Goal: Answer question/provide support: Share knowledge or assist other users

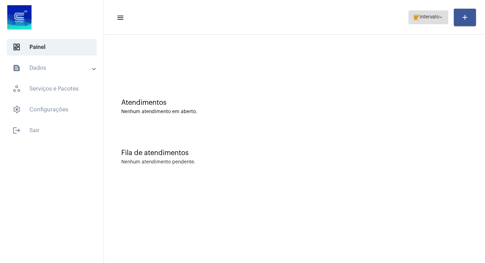
click at [439, 15] on mat-icon "arrow_drop_down" at bounding box center [441, 17] width 6 height 6
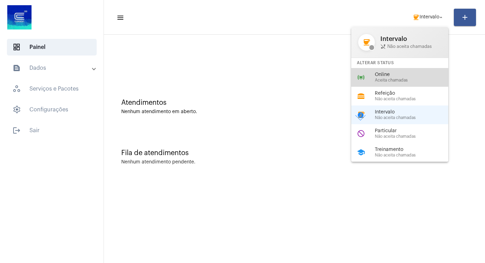
click at [398, 76] on span "Online" at bounding box center [414, 74] width 79 height 5
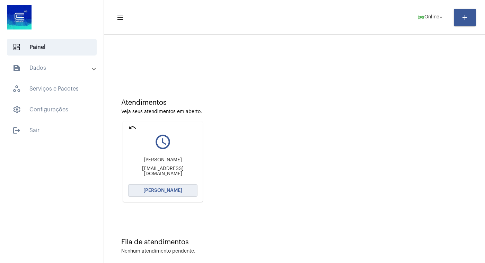
click at [166, 186] on button "[PERSON_NAME]" at bounding box center [162, 190] width 69 height 12
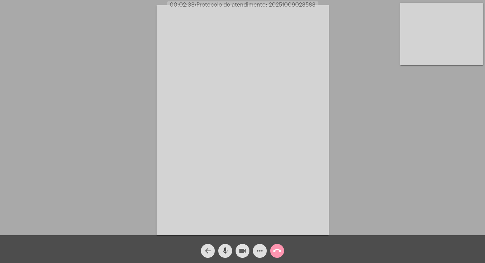
click at [242, 250] on mat-icon "videocam" at bounding box center [242, 250] width 8 height 8
click at [224, 249] on mat-icon "mic" at bounding box center [225, 250] width 8 height 8
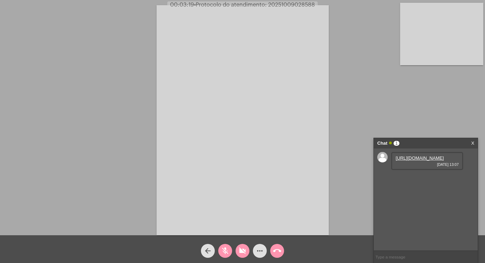
click at [419, 160] on link "[URL][DOMAIN_NAME]" at bounding box center [420, 157] width 48 height 5
click at [425, 166] on div "[URL][DOMAIN_NAME] [DATE] 13:07" at bounding box center [427, 161] width 72 height 18
click at [415, 160] on link "[URL][DOMAIN_NAME]" at bounding box center [420, 157] width 48 height 5
click at [328, 15] on video at bounding box center [242, 120] width 171 height 230
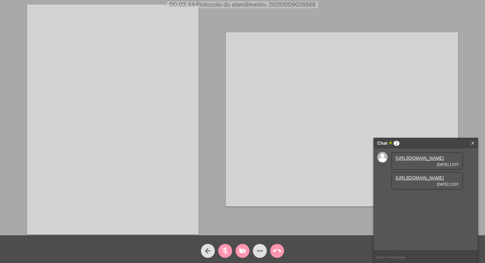
click at [419, 180] on link "[URL][DOMAIN_NAME]" at bounding box center [420, 177] width 48 height 5
click at [227, 251] on mat-icon "mic_off" at bounding box center [225, 250] width 8 height 8
click at [226, 247] on mat-icon "mic" at bounding box center [225, 250] width 8 height 8
click at [226, 251] on mat-icon "mic_off" at bounding box center [225, 250] width 8 height 8
click at [226, 248] on mat-icon "mic" at bounding box center [225, 250] width 8 height 8
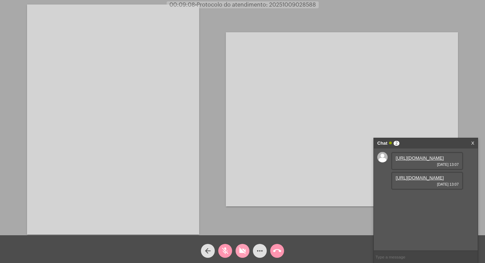
click at [240, 251] on mat-icon "videocam_off" at bounding box center [242, 250] width 8 height 8
click at [226, 250] on mat-icon "mic_off" at bounding box center [225, 250] width 8 height 8
click at [244, 249] on mat-icon "videocam" at bounding box center [242, 250] width 8 height 8
click at [226, 250] on mat-icon "mic" at bounding box center [225, 250] width 8 height 8
click at [241, 251] on mat-icon "videocam_off" at bounding box center [242, 250] width 8 height 8
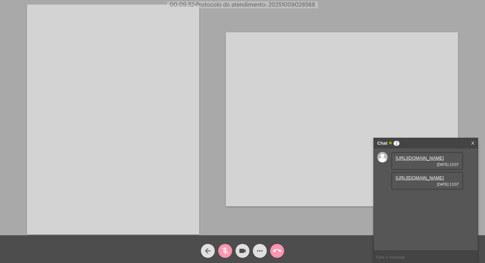
click at [226, 250] on mat-icon "mic_off" at bounding box center [225, 250] width 8 height 8
click at [226, 250] on mat-icon "mic" at bounding box center [225, 250] width 8 height 8
click at [226, 250] on mat-icon "mic_off" at bounding box center [225, 250] width 8 height 8
click at [226, 250] on mat-icon "mic" at bounding box center [225, 250] width 8 height 8
click at [242, 249] on mat-icon "videocam" at bounding box center [242, 250] width 8 height 8
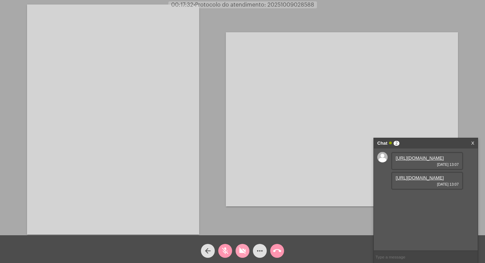
click at [242, 254] on mat-icon "videocam_off" at bounding box center [242, 250] width 8 height 8
click at [224, 251] on mat-icon "mic_off" at bounding box center [225, 250] width 8 height 8
click at [245, 249] on mat-icon "videocam" at bounding box center [242, 250] width 8 height 8
click at [226, 249] on mat-icon "mic" at bounding box center [225, 250] width 8 height 8
click at [275, 249] on mat-icon "call_end" at bounding box center [277, 250] width 8 height 8
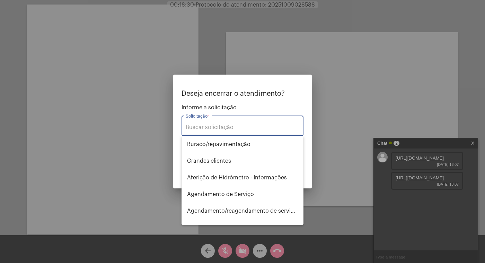
click at [219, 129] on input "Solicitação *" at bounding box center [243, 127] width 114 height 6
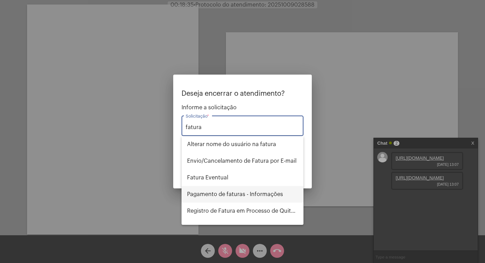
click at [238, 197] on span "Pagamento de faturas - Informações" at bounding box center [242, 194] width 111 height 17
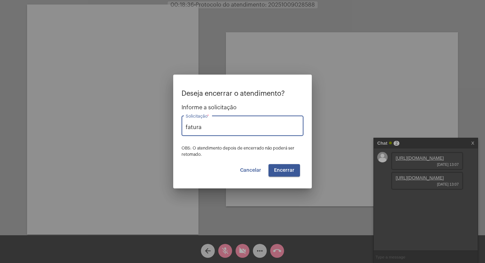
type input "Pagamento de faturas - Informações"
click at [287, 169] on span "Encerrar" at bounding box center [284, 170] width 20 height 5
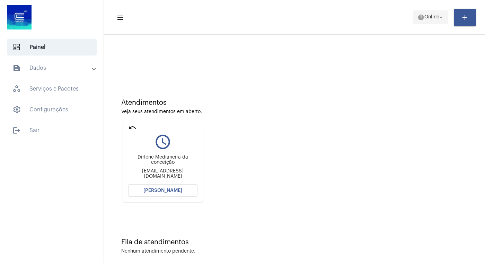
click at [443, 17] on mat-icon "arrow_drop_down" at bounding box center [441, 17] width 6 height 6
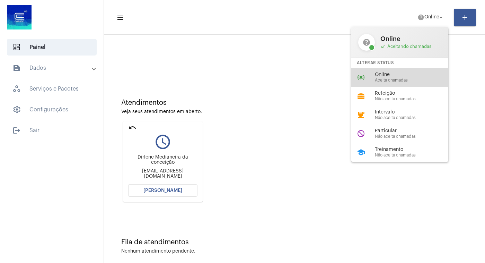
click at [394, 76] on span "Online" at bounding box center [414, 74] width 79 height 5
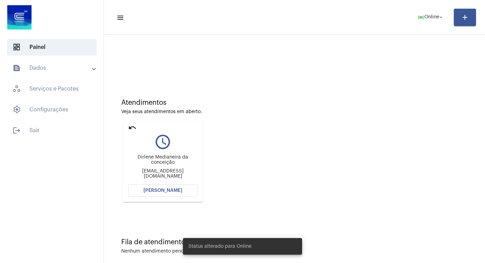
click at [160, 191] on span "[PERSON_NAME]" at bounding box center [162, 190] width 39 height 5
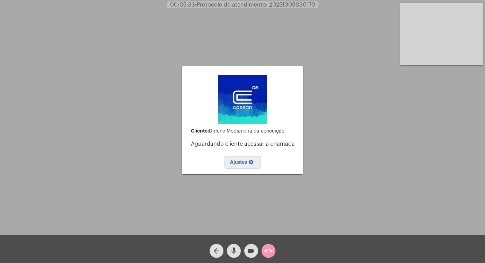
click at [241, 161] on span "Ajustes settings" at bounding box center [242, 162] width 25 height 5
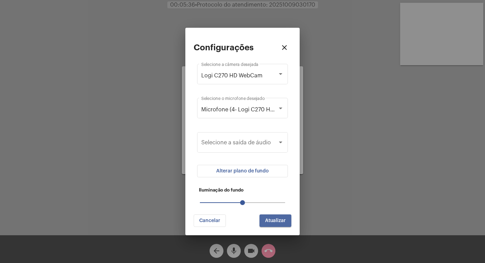
click at [278, 217] on button "Atualizar" at bounding box center [275, 220] width 32 height 12
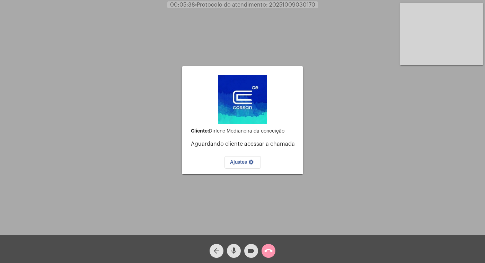
click at [220, 248] on mat-icon "arrow_back" at bounding box center [216, 250] width 8 height 8
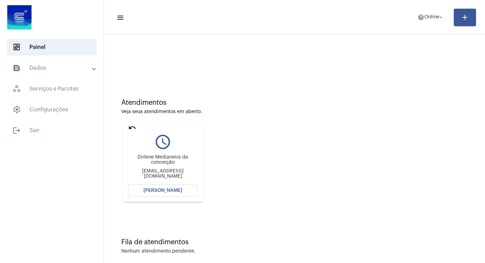
click at [159, 191] on span "[PERSON_NAME]" at bounding box center [162, 190] width 39 height 5
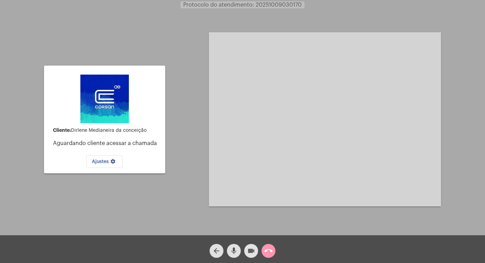
click at [251, 248] on mat-icon "videocam" at bounding box center [251, 250] width 8 height 8
click at [234, 248] on mat-icon "mic" at bounding box center [234, 250] width 8 height 8
click at [266, 249] on mat-icon "call_end" at bounding box center [268, 250] width 8 height 8
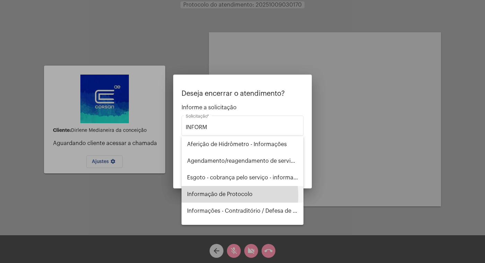
click at [208, 195] on span "Informação de Protocolo" at bounding box center [242, 194] width 111 height 17
type input "Informação de Protocolo"
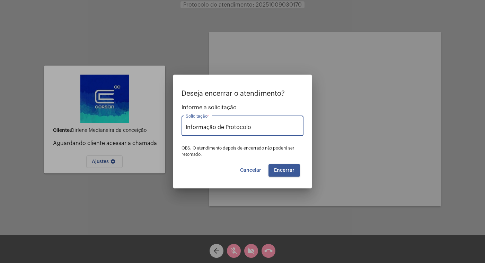
click at [292, 165] on button "Encerrar" at bounding box center [284, 170] width 32 height 12
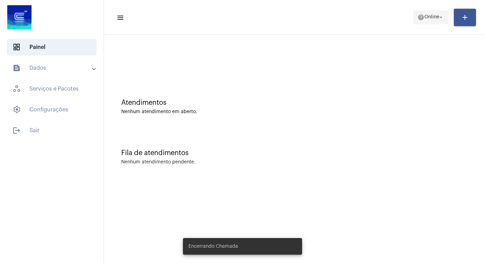
drag, startPoint x: 445, startPoint y: 16, endPoint x: 438, endPoint y: 19, distance: 7.0
click at [443, 18] on button "help Online arrow_drop_down" at bounding box center [430, 17] width 35 height 14
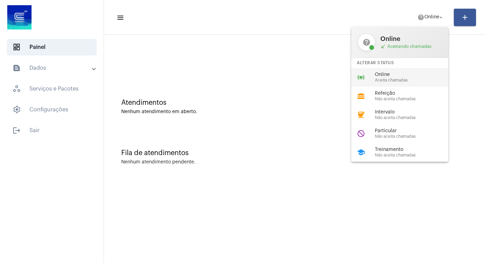
click at [393, 72] on div "online_prediction Online Aceita chamadas" at bounding box center [405, 77] width 108 height 19
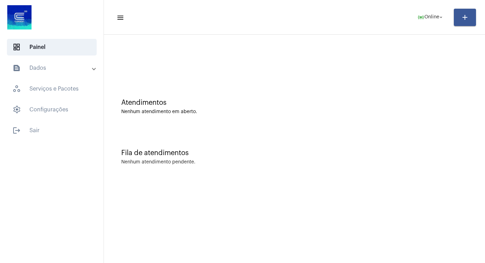
click at [47, 66] on mat-panel-title "text_snippet_outlined Dados" at bounding box center [52, 68] width 80 height 8
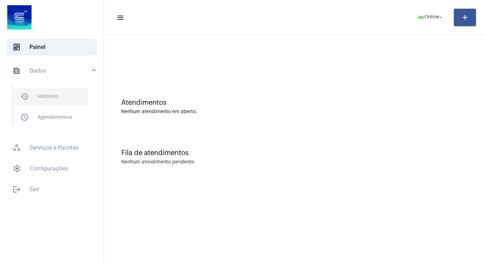
click at [56, 98] on span "history_outlined Histórico" at bounding box center [51, 96] width 73 height 17
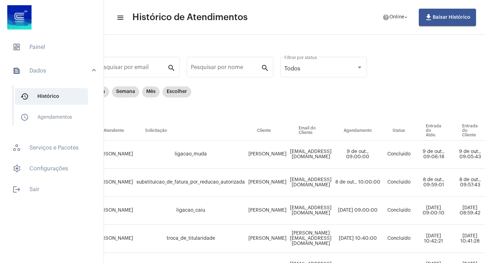
scroll to position [0, 7]
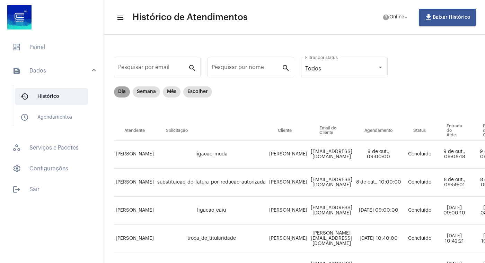
click at [123, 94] on mat-chip "Dia" at bounding box center [122, 91] width 16 height 11
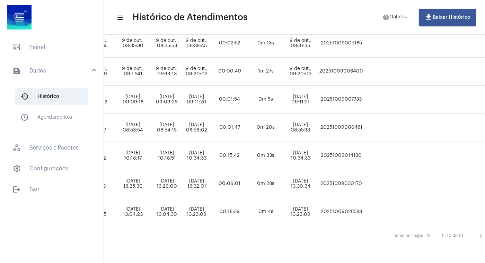
scroll to position [201, 344]
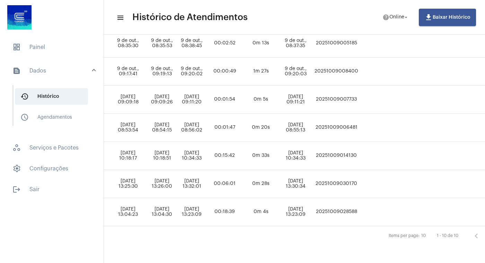
drag, startPoint x: 383, startPoint y: 205, endPoint x: 341, endPoint y: 208, distance: 43.0
click at [341, 208] on td "20251009028588" at bounding box center [336, 212] width 47 height 28
copy td "20251009028588"
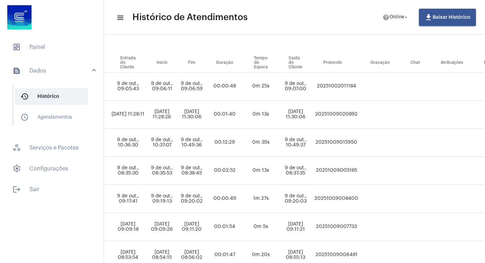
scroll to position [0, 344]
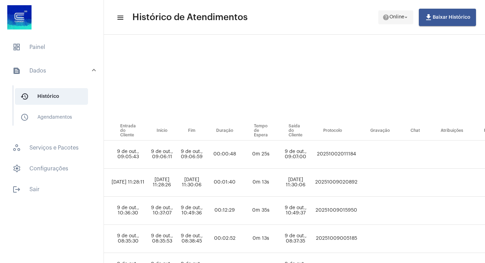
click at [406, 15] on mat-icon "arrow_drop_down" at bounding box center [406, 17] width 6 height 6
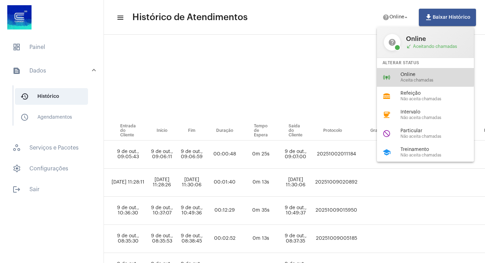
click at [411, 77] on span "Online" at bounding box center [439, 74] width 79 height 5
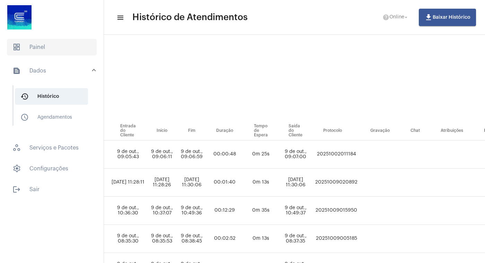
click at [51, 51] on span "dashboard Painel" at bounding box center [52, 47] width 90 height 17
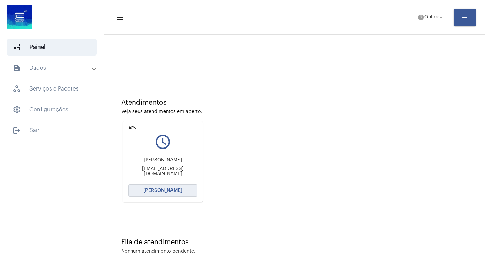
click at [153, 191] on span "[PERSON_NAME]" at bounding box center [162, 190] width 39 height 5
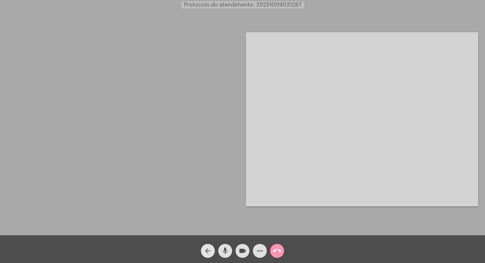
click at [207, 249] on mat-icon "arrow_back" at bounding box center [208, 250] width 8 height 8
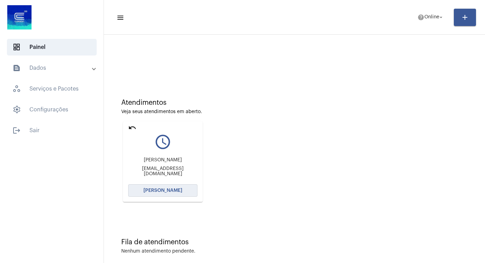
click at [158, 190] on span "[PERSON_NAME]" at bounding box center [162, 190] width 39 height 5
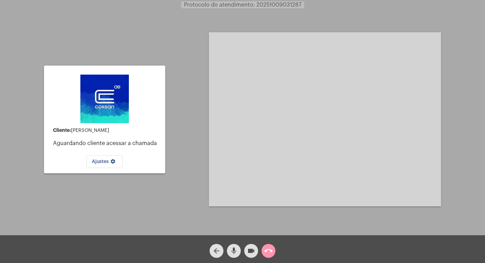
click at [250, 249] on mat-icon "videocam" at bounding box center [251, 250] width 8 height 8
click at [233, 250] on mat-icon "mic" at bounding box center [234, 250] width 8 height 8
click at [268, 249] on mat-icon "call_end" at bounding box center [268, 250] width 8 height 8
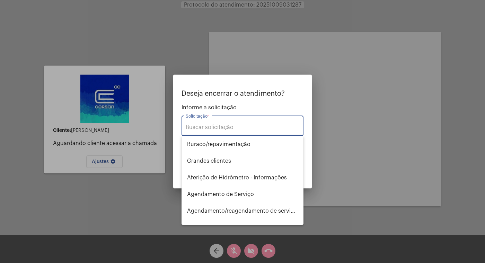
click at [212, 124] on div "Solicitação *" at bounding box center [243, 125] width 114 height 22
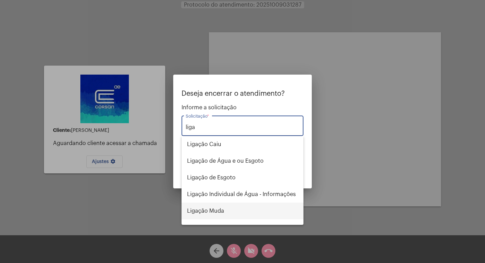
click at [220, 212] on span "Ligação Muda" at bounding box center [242, 210] width 111 height 17
type input "Ligação Muda"
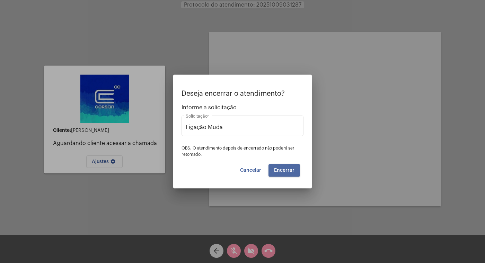
click at [289, 174] on button "Encerrar" at bounding box center [284, 170] width 32 height 12
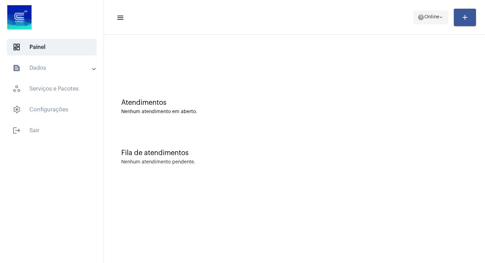
click at [443, 16] on mat-icon "arrow_drop_down" at bounding box center [441, 17] width 6 height 6
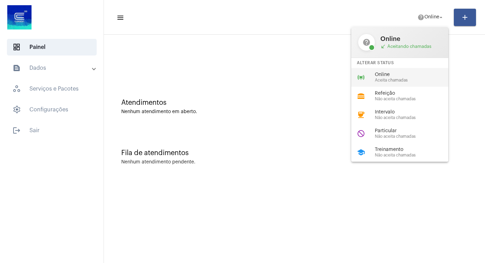
click at [395, 76] on span "Online" at bounding box center [414, 74] width 79 height 5
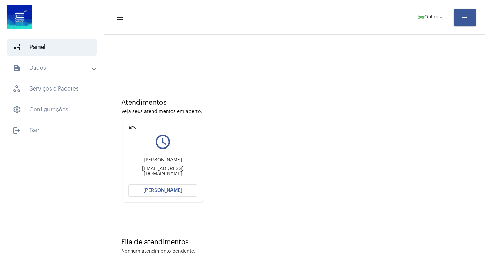
click at [144, 190] on button "[PERSON_NAME]" at bounding box center [162, 190] width 69 height 12
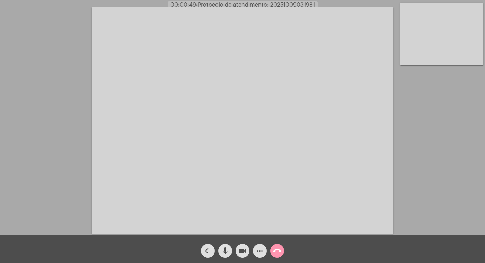
click at [240, 249] on mat-icon "videocam" at bounding box center [242, 250] width 8 height 8
click at [226, 249] on mat-icon "mic" at bounding box center [225, 250] width 8 height 8
click at [227, 250] on mat-icon "mic_off" at bounding box center [225, 250] width 8 height 8
click at [240, 247] on mat-icon "videocam_off" at bounding box center [242, 250] width 8 height 8
click at [227, 248] on mat-icon "mic" at bounding box center [225, 250] width 8 height 8
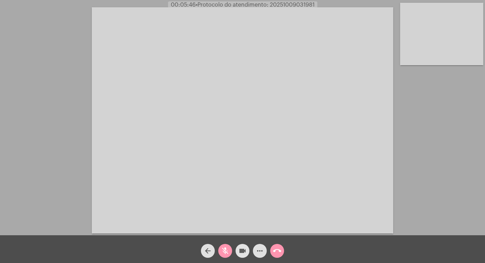
click at [243, 247] on mat-icon "videocam" at bounding box center [242, 250] width 8 height 8
click at [225, 251] on mat-icon "mic_off" at bounding box center [225, 250] width 8 height 8
click at [241, 251] on mat-icon "videocam_off" at bounding box center [242, 250] width 8 height 8
click at [241, 247] on mat-icon "videocam" at bounding box center [242, 250] width 8 height 8
click at [230, 250] on button "mic" at bounding box center [225, 251] width 14 height 14
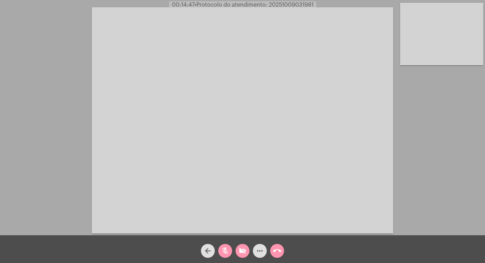
click at [241, 249] on mat-icon "videocam_off" at bounding box center [242, 250] width 8 height 8
click at [226, 248] on mat-icon "mic_off" at bounding box center [225, 250] width 8 height 8
click at [242, 247] on mat-icon "videocam" at bounding box center [242, 250] width 8 height 8
click at [225, 249] on mat-icon "mic" at bounding box center [225, 250] width 8 height 8
click at [225, 249] on mat-icon "mic_off" at bounding box center [225, 250] width 8 height 8
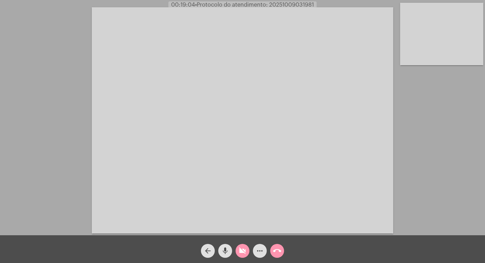
click at [238, 248] on mat-icon "videocam_off" at bounding box center [242, 250] width 8 height 8
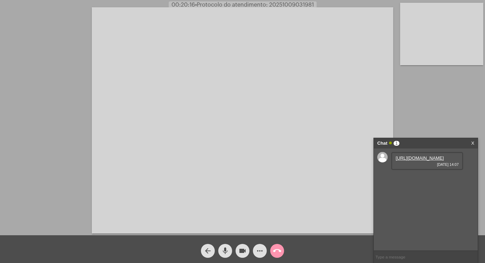
click at [411, 160] on link "[URL][DOMAIN_NAME]" at bounding box center [420, 157] width 48 height 5
click at [423, 180] on link "[URL][DOMAIN_NAME]" at bounding box center [420, 177] width 48 height 5
click at [419, 209] on div "[URL][DOMAIN_NAME] [DATE] 14:09" at bounding box center [427, 200] width 72 height 18
click at [408, 200] on link "[URL][DOMAIN_NAME]" at bounding box center [420, 197] width 48 height 5
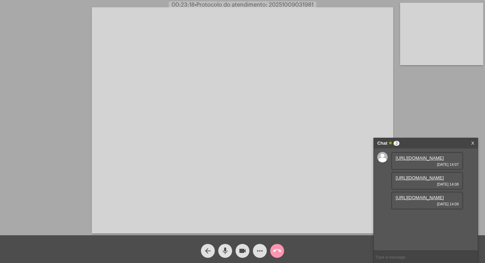
click at [258, 250] on mat-icon "more_horiz" at bounding box center [260, 250] width 8 height 8
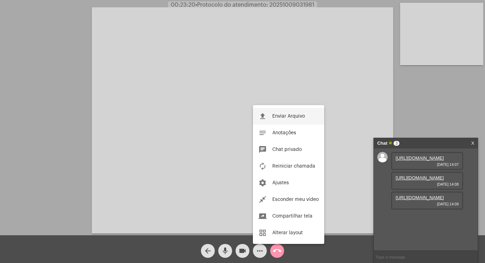
click at [284, 113] on button "file_upload Enviar Arquivo" at bounding box center [288, 116] width 71 height 17
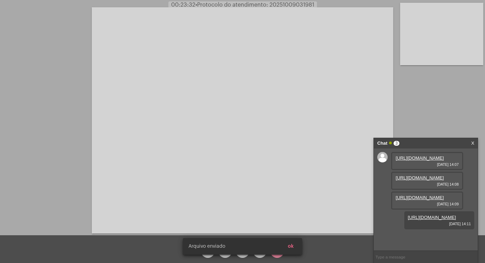
scroll to position [54, 0]
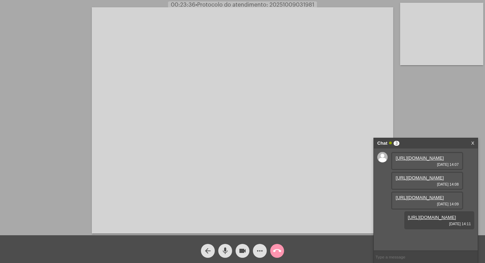
click at [259, 249] on mat-icon "more_horiz" at bounding box center [260, 250] width 8 height 8
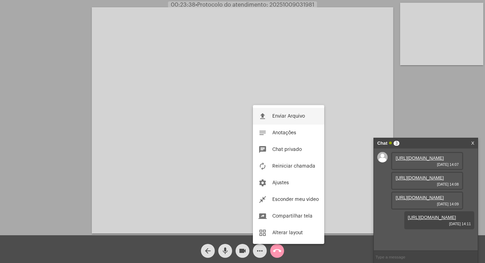
click at [281, 114] on span "Enviar Arquivo" at bounding box center [288, 116] width 33 height 5
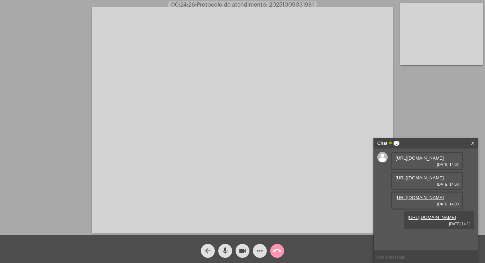
click at [257, 249] on mat-icon "more_horiz" at bounding box center [260, 250] width 8 height 8
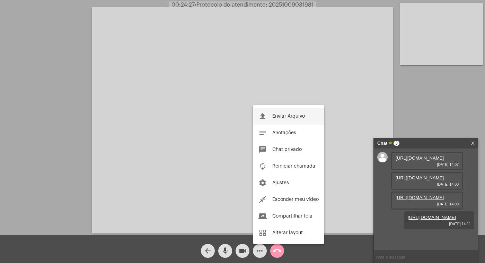
click at [294, 115] on span "Enviar Arquivo" at bounding box center [288, 116] width 33 height 5
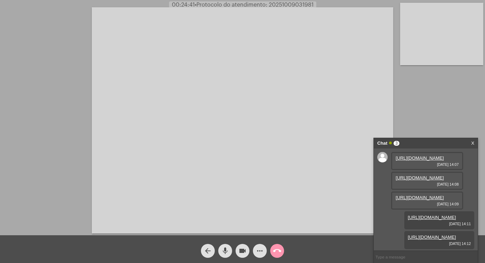
scroll to position [96, 0]
click at [227, 250] on mat-icon "mic" at bounding box center [225, 250] width 8 height 8
click at [225, 251] on mat-icon "mic_off" at bounding box center [225, 250] width 8 height 8
click at [225, 251] on mat-icon "mic" at bounding box center [225, 250] width 8 height 8
click at [240, 247] on mat-icon "videocam" at bounding box center [242, 250] width 8 height 8
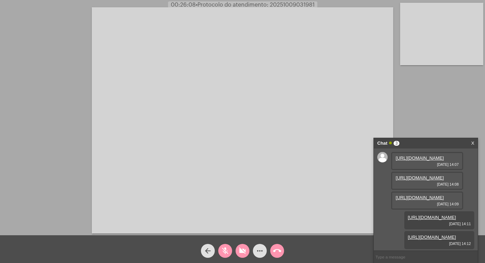
click at [224, 249] on mat-icon "mic_off" at bounding box center [225, 250] width 8 height 8
click at [222, 251] on mat-icon "mic" at bounding box center [225, 250] width 8 height 8
click at [221, 249] on mat-icon "mic_off" at bounding box center [225, 250] width 8 height 8
click at [243, 247] on mat-icon "videocam_off" at bounding box center [242, 250] width 8 height 8
click at [240, 249] on mat-icon "videocam" at bounding box center [242, 250] width 8 height 8
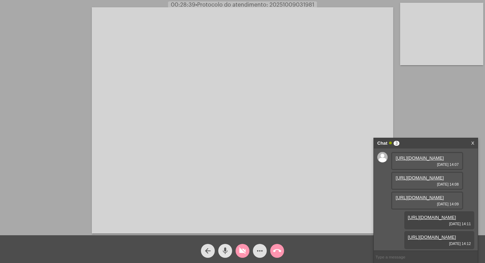
click at [227, 252] on mat-icon "mic" at bounding box center [225, 250] width 8 height 8
click at [278, 248] on mat-icon "call_end" at bounding box center [277, 250] width 8 height 8
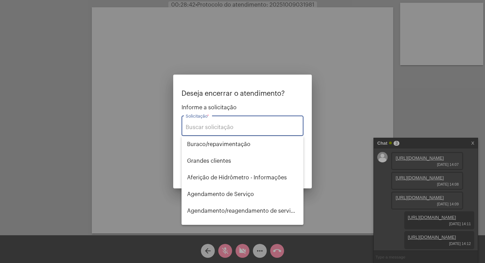
click at [206, 124] on input "Solicitação *" at bounding box center [243, 127] width 114 height 6
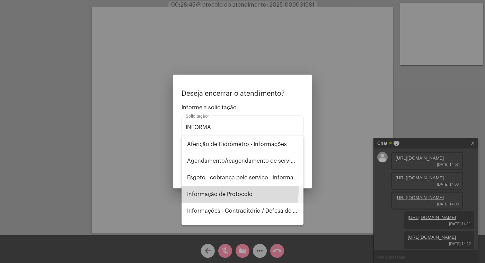
click at [228, 190] on span "Informação de Protocolo" at bounding box center [242, 194] width 111 height 17
type input "Informação de Protocolo"
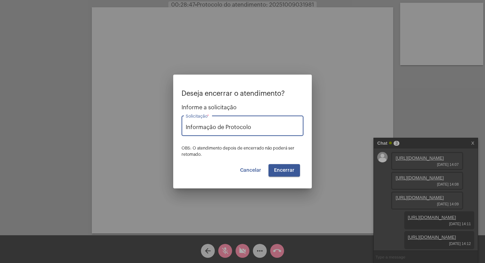
click at [286, 170] on span "Encerrar" at bounding box center [284, 170] width 20 height 5
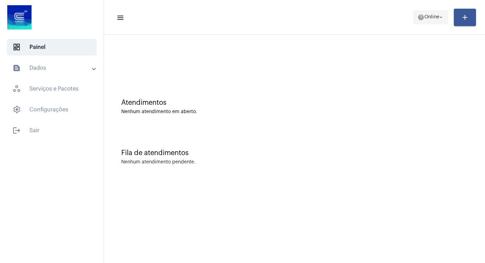
click at [439, 18] on mat-icon "arrow_drop_down" at bounding box center [441, 17] width 6 height 6
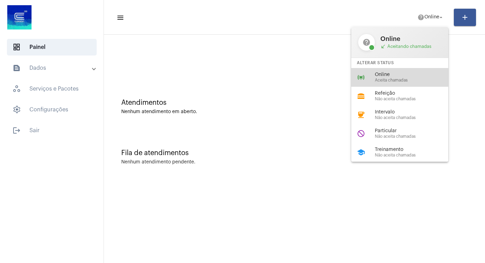
click at [404, 78] on div "Online Aceita chamadas" at bounding box center [414, 77] width 79 height 10
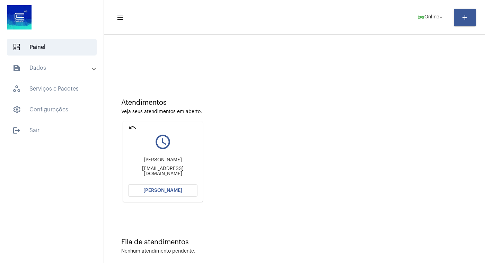
click at [165, 188] on span "[PERSON_NAME]" at bounding box center [162, 190] width 39 height 5
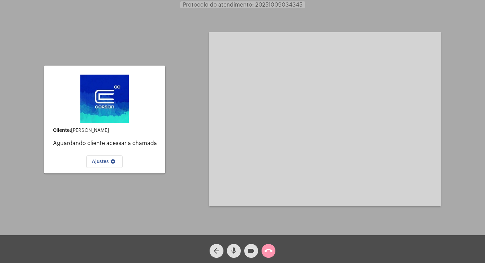
click at [214, 246] on span "arrow_back" at bounding box center [216, 251] width 8 height 14
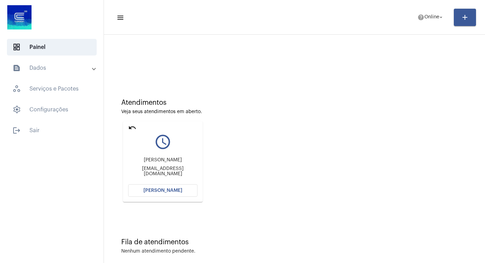
click at [153, 188] on span "[PERSON_NAME]" at bounding box center [162, 190] width 39 height 5
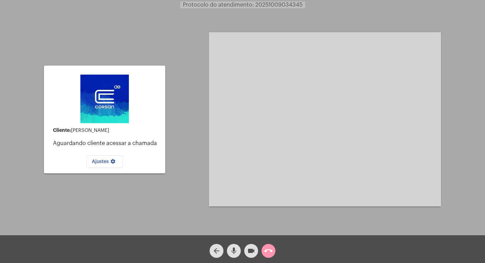
click at [253, 248] on mat-icon "videocam" at bounding box center [251, 250] width 8 height 8
click at [235, 249] on mat-icon "mic" at bounding box center [234, 250] width 8 height 8
click at [267, 248] on mat-icon "call_end" at bounding box center [268, 250] width 8 height 8
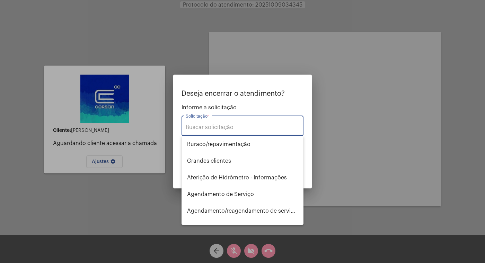
click at [214, 125] on input "Solicitação *" at bounding box center [243, 127] width 114 height 6
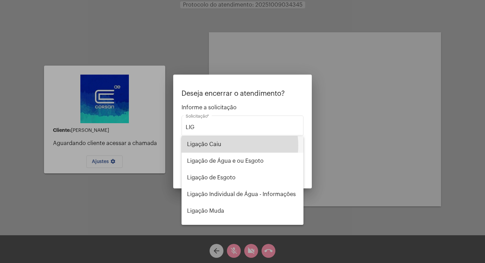
click at [225, 145] on span "Ligação Caiu" at bounding box center [242, 144] width 111 height 17
type input "Ligação Caiu"
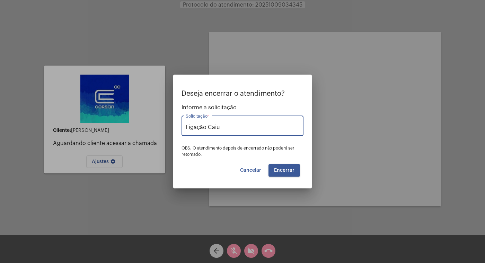
click at [288, 172] on span "Encerrar" at bounding box center [284, 170] width 20 height 5
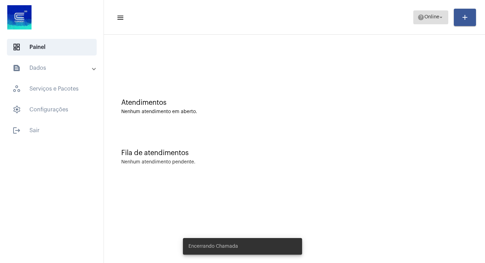
click at [441, 16] on mat-icon "arrow_drop_down" at bounding box center [441, 17] width 6 height 6
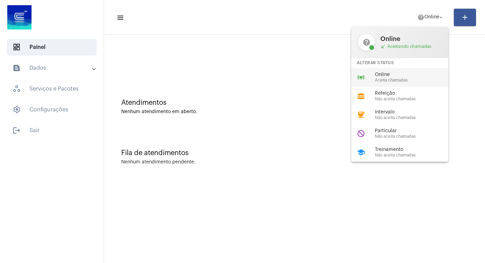
click at [396, 72] on div "online_prediction Online Aceita chamadas" at bounding box center [405, 77] width 108 height 19
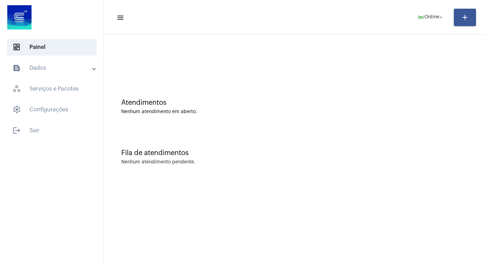
click at [44, 64] on mat-panel-title "text_snippet_outlined Dados" at bounding box center [52, 68] width 80 height 8
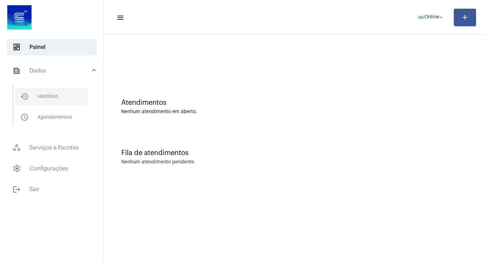
click at [54, 96] on span "history_outlined Histórico" at bounding box center [51, 96] width 73 height 17
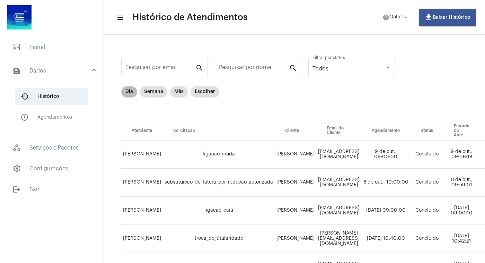
click at [129, 92] on mat-chip "Dia" at bounding box center [129, 91] width 16 height 11
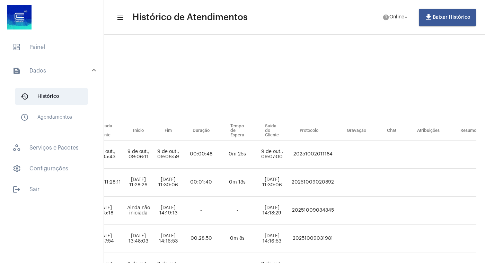
scroll to position [0, 369]
click at [336, 238] on td "20251009031981" at bounding box center [312, 238] width 47 height 28
drag, startPoint x: 357, startPoint y: 238, endPoint x: 351, endPoint y: 239, distance: 6.5
click at [336, 239] on td "20251009031981" at bounding box center [312, 238] width 47 height 28
copy td "20251009031981"
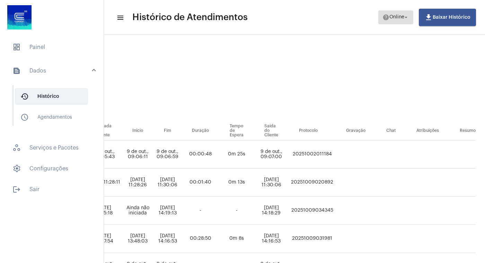
click at [404, 17] on mat-icon "arrow_drop_down" at bounding box center [406, 17] width 6 height 6
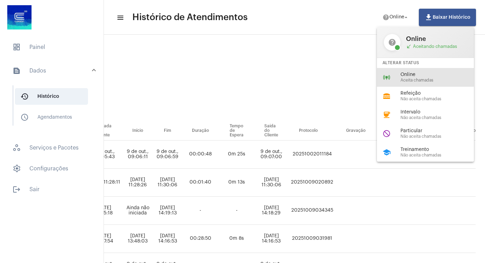
drag, startPoint x: 408, startPoint y: 74, endPoint x: 396, endPoint y: 73, distance: 12.6
click at [408, 75] on span "Online" at bounding box center [439, 74] width 79 height 5
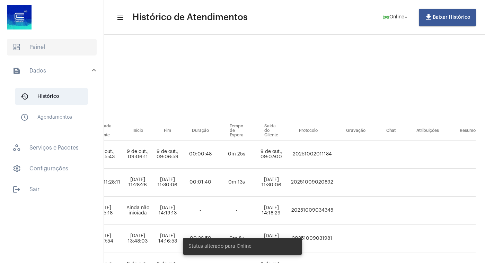
click at [48, 50] on span "dashboard Painel" at bounding box center [52, 47] width 90 height 17
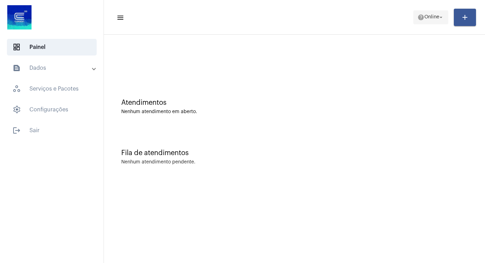
click at [440, 18] on mat-icon "arrow_drop_down" at bounding box center [441, 17] width 6 height 6
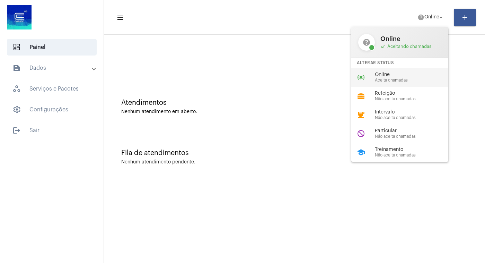
click at [390, 76] on span "Online" at bounding box center [414, 74] width 79 height 5
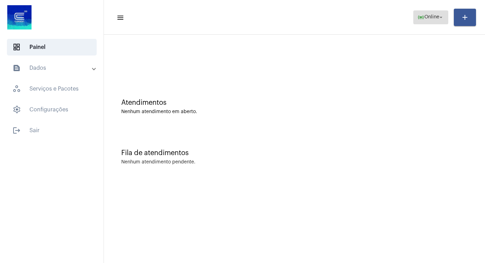
click at [441, 16] on mat-icon "arrow_drop_down" at bounding box center [441, 17] width 6 height 6
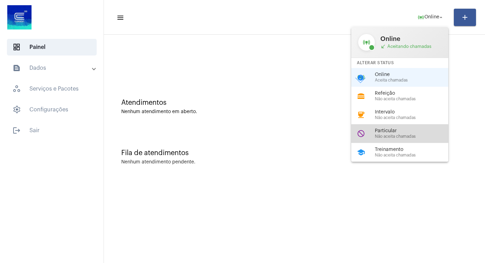
click at [399, 131] on span "Particular" at bounding box center [414, 130] width 79 height 5
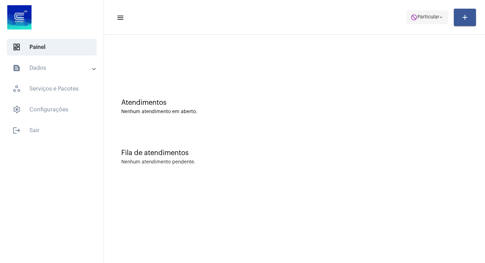
click at [437, 19] on span "Particular" at bounding box center [428, 17] width 22 height 5
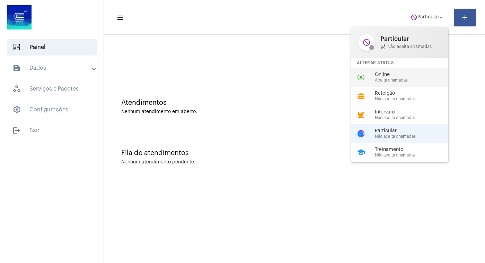
click at [401, 80] on span "Aceita chamadas" at bounding box center [414, 80] width 79 height 5
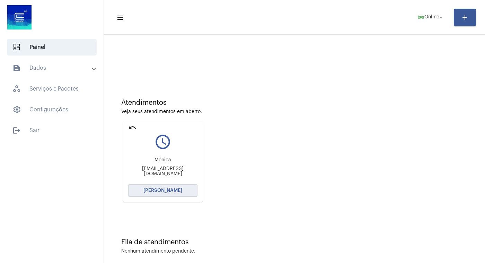
click at [167, 189] on span "[PERSON_NAME]" at bounding box center [162, 190] width 39 height 5
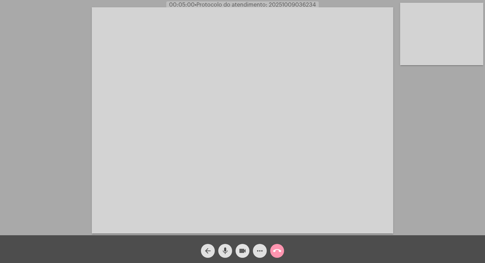
click at [243, 250] on mat-icon "videocam" at bounding box center [242, 250] width 8 height 8
click at [226, 250] on mat-icon "mic" at bounding box center [225, 250] width 8 height 8
click at [275, 248] on mat-icon "call_end" at bounding box center [277, 250] width 8 height 8
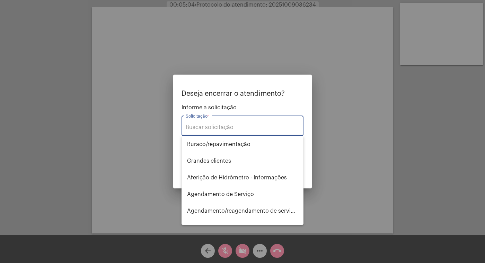
click at [216, 124] on input "Solicitação *" at bounding box center [243, 127] width 114 height 6
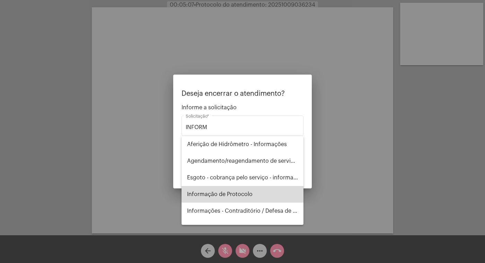
click at [246, 192] on span "Informação de Protocolo" at bounding box center [242, 194] width 111 height 17
type input "Informação de Protocolo"
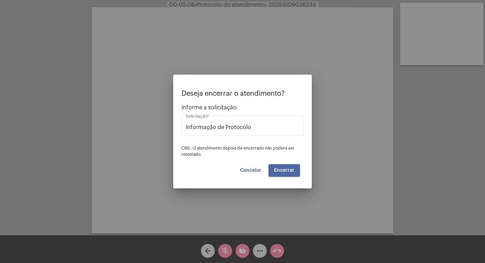
click at [286, 168] on span "Encerrar" at bounding box center [284, 170] width 20 height 5
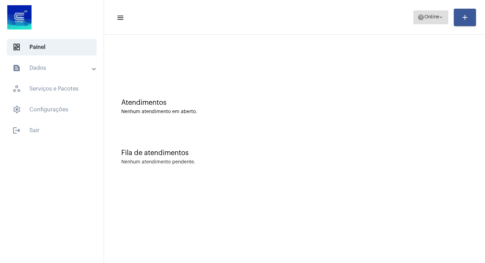
click at [444, 20] on mat-icon "arrow_drop_down" at bounding box center [441, 17] width 6 height 6
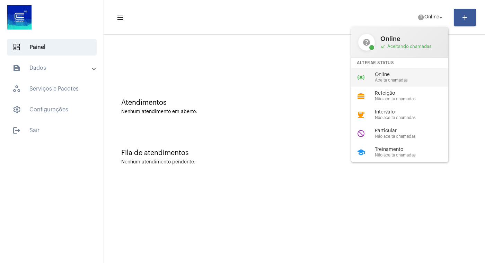
click at [397, 75] on span "Online" at bounding box center [414, 74] width 79 height 5
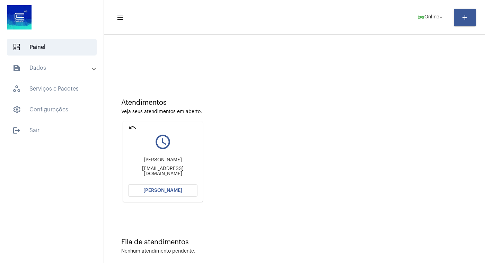
click at [164, 191] on span "[PERSON_NAME]" at bounding box center [162, 190] width 39 height 5
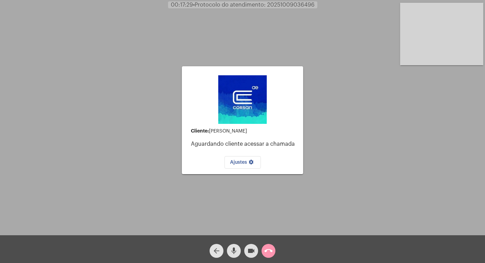
click at [217, 251] on mat-icon "arrow_back" at bounding box center [216, 250] width 8 height 8
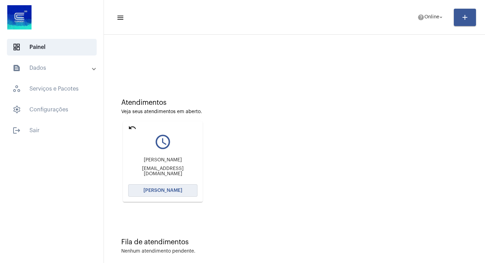
click at [157, 189] on span "[PERSON_NAME]" at bounding box center [162, 190] width 39 height 5
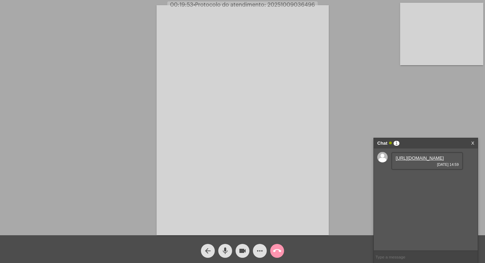
click at [409, 160] on link "[URL][DOMAIN_NAME]" at bounding box center [420, 157] width 48 height 5
click at [404, 180] on link "[URL][DOMAIN_NAME]" at bounding box center [420, 177] width 48 height 5
click at [420, 200] on link "[URL][DOMAIN_NAME]" at bounding box center [420, 197] width 48 height 5
click at [419, 200] on link "[URL][DOMAIN_NAME]" at bounding box center [420, 197] width 48 height 5
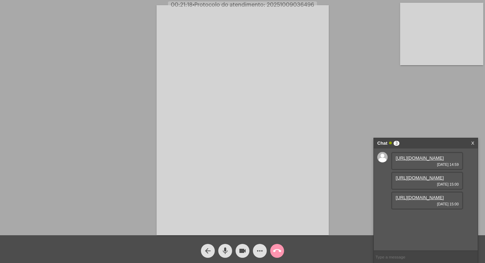
click at [342, 176] on div "Acessando Câmera e Microfone..." at bounding box center [243, 119] width 484 height 235
click at [355, 185] on div "Acessando Câmera e Microfone..." at bounding box center [243, 119] width 484 height 235
click at [425, 200] on link "[URL][DOMAIN_NAME]" at bounding box center [420, 197] width 48 height 5
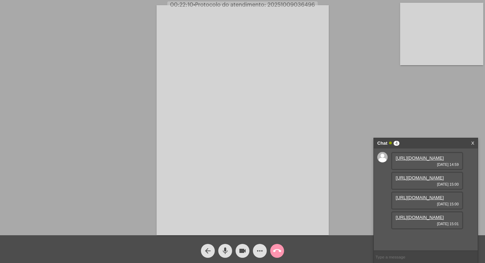
click at [432, 220] on link "[URL][DOMAIN_NAME]" at bounding box center [420, 216] width 48 height 5
click at [242, 248] on mat-icon "videocam" at bounding box center [242, 250] width 8 height 8
click at [242, 248] on mat-icon "videocam_off" at bounding box center [242, 250] width 8 height 8
click at [413, 234] on link "[URL][DOMAIN_NAME]" at bounding box center [420, 236] width 48 height 5
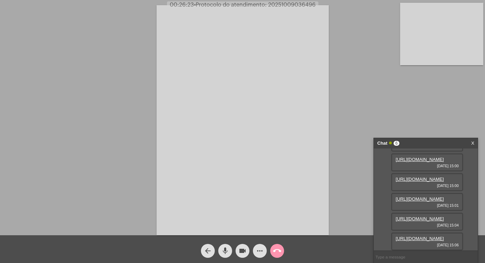
scroll to position [128, 0]
click at [421, 236] on link "[URL][DOMAIN_NAME]" at bounding box center [420, 238] width 48 height 5
click at [353, 124] on div "Acessando Câmera e Microfone..." at bounding box center [243, 119] width 484 height 235
click at [424, 216] on link "[URL][DOMAIN_NAME]" at bounding box center [420, 218] width 48 height 5
click at [223, 248] on mat-icon "mic" at bounding box center [225, 250] width 8 height 8
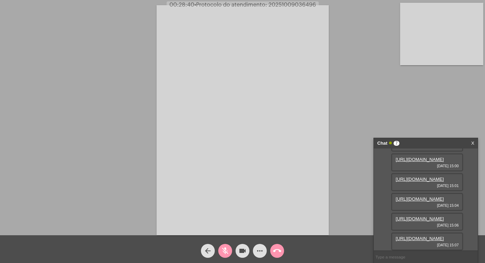
click at [243, 249] on mat-icon "videocam" at bounding box center [242, 250] width 8 height 8
click at [245, 248] on mat-icon "videocam_off" at bounding box center [242, 250] width 8 height 8
click at [226, 251] on mat-icon "mic_off" at bounding box center [225, 250] width 8 height 8
click at [242, 250] on mat-icon "videocam" at bounding box center [242, 250] width 8 height 8
click at [225, 250] on mat-icon "mic" at bounding box center [225, 250] width 8 height 8
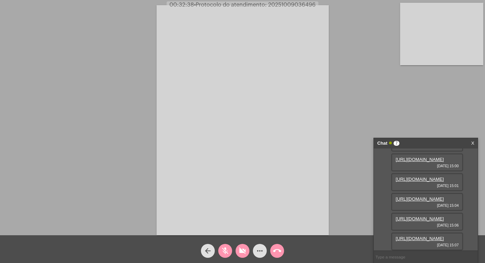
click at [226, 247] on mat-icon "mic_off" at bounding box center [225, 250] width 8 height 8
click at [226, 249] on mat-icon "mic" at bounding box center [225, 250] width 8 height 8
click at [229, 251] on mat-icon "mic_off" at bounding box center [225, 250] width 8 height 8
click at [226, 250] on mat-icon "mic" at bounding box center [225, 250] width 8 height 8
drag, startPoint x: 228, startPoint y: 250, endPoint x: 220, endPoint y: 250, distance: 7.3
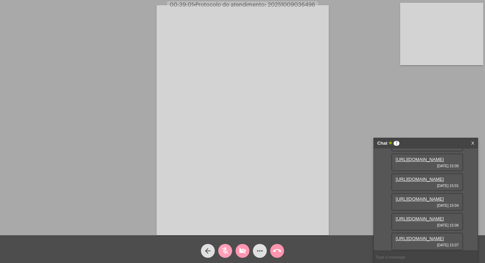
click at [229, 249] on mat-icon "mic_off" at bounding box center [225, 250] width 8 height 8
click at [245, 249] on mat-icon "videocam_off" at bounding box center [242, 250] width 8 height 8
click at [221, 250] on button "mic" at bounding box center [225, 251] width 14 height 14
click at [227, 249] on mat-icon "mic_off" at bounding box center [225, 250] width 8 height 8
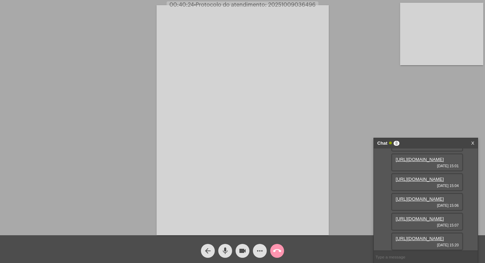
click at [414, 232] on div "[URL][DOMAIN_NAME] [DATE] 15:20" at bounding box center [427, 241] width 72 height 18
click at [409, 236] on link "[URL][DOMAIN_NAME]" at bounding box center [420, 238] width 48 height 5
click at [472, 141] on link "X" at bounding box center [472, 143] width 3 height 10
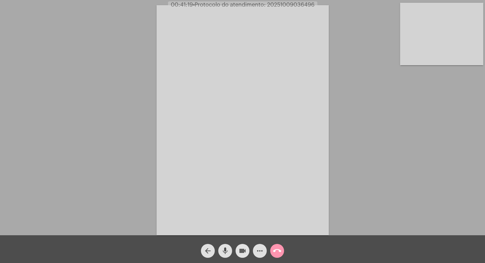
click at [241, 249] on mat-icon "videocam" at bounding box center [242, 250] width 8 height 8
click at [223, 247] on mat-icon "mic" at bounding box center [225, 250] width 8 height 8
drag, startPoint x: 242, startPoint y: 249, endPoint x: 227, endPoint y: 252, distance: 15.6
click at [242, 249] on mat-icon "videocam_off" at bounding box center [242, 250] width 8 height 8
click at [226, 251] on mat-icon "mic_off" at bounding box center [225, 250] width 8 height 8
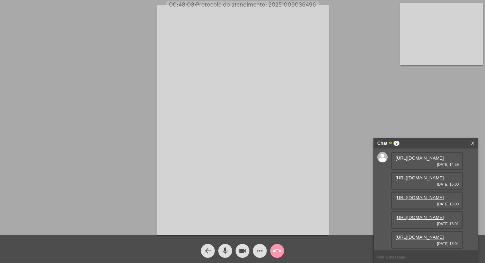
scroll to position [250, 0]
click at [244, 249] on mat-icon "videocam" at bounding box center [242, 250] width 8 height 8
click at [225, 250] on mat-icon "mic" at bounding box center [225, 250] width 8 height 8
click at [279, 248] on mat-icon "call_end" at bounding box center [277, 250] width 8 height 8
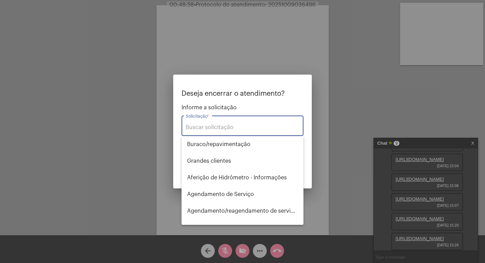
click at [206, 123] on div "Solicitação *" at bounding box center [243, 125] width 114 height 22
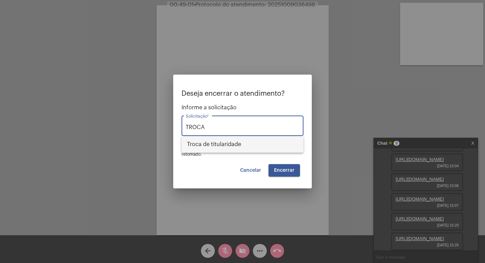
click at [216, 144] on span "Troca de titularidade" at bounding box center [242, 144] width 111 height 17
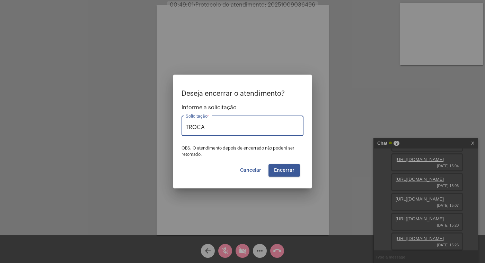
type input "Troca de titularidade"
click at [281, 168] on button "Encerrar" at bounding box center [284, 170] width 32 height 12
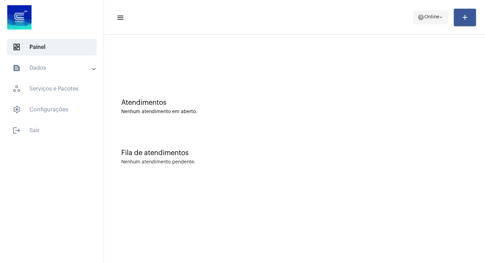
click at [439, 17] on mat-icon "arrow_drop_down" at bounding box center [441, 17] width 6 height 6
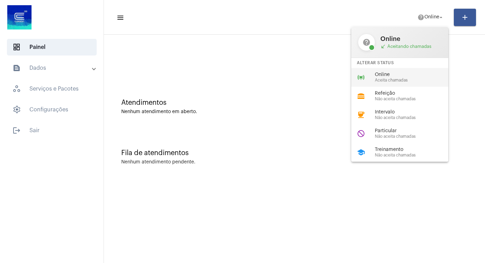
click at [394, 77] on span "Online" at bounding box center [414, 74] width 79 height 5
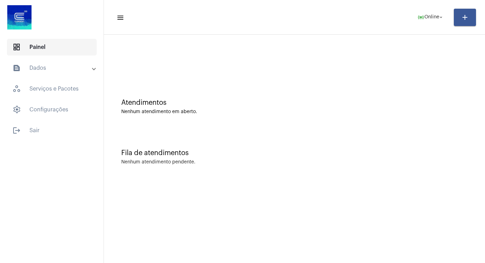
click at [58, 46] on span "dashboard Painel" at bounding box center [52, 47] width 90 height 17
click at [55, 72] on mat-expansion-panel-header "text_snippet_outlined Dados" at bounding box center [53, 68] width 99 height 17
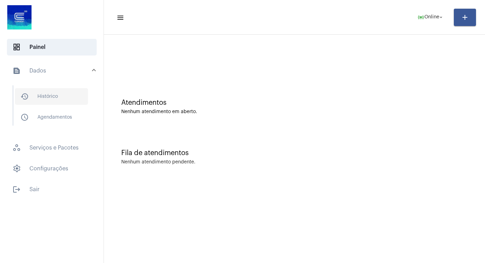
click at [60, 97] on span "history_outlined Histórico" at bounding box center [51, 96] width 73 height 17
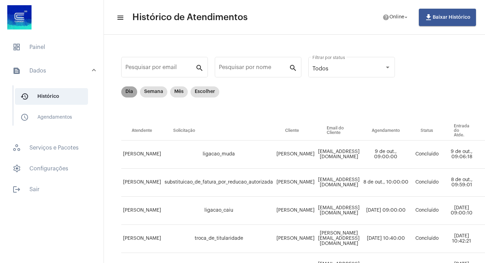
click at [130, 92] on mat-chip "Dia" at bounding box center [129, 91] width 16 height 11
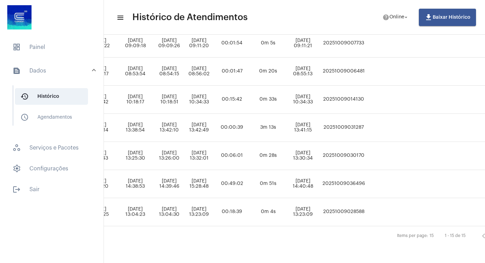
scroll to position [341, 338]
drag, startPoint x: 394, startPoint y: 177, endPoint x: 353, endPoint y: 178, distance: 40.9
click at [353, 178] on td "20251009036496" at bounding box center [342, 184] width 47 height 28
copy td "20251009036496"
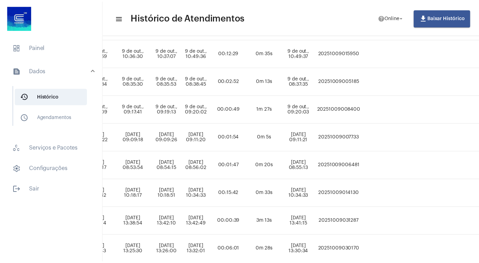
scroll to position [175, 338]
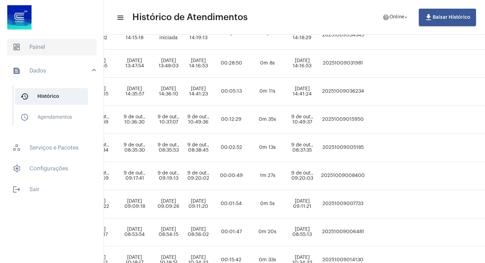
click at [44, 46] on span "dashboard Painel" at bounding box center [52, 47] width 90 height 17
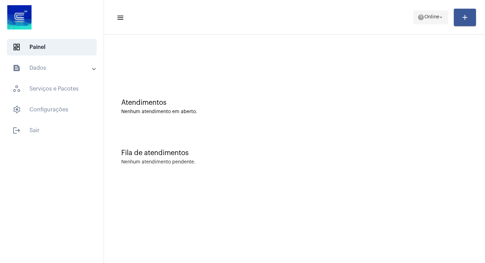
click at [433, 14] on span "help Online arrow_drop_down" at bounding box center [430, 17] width 27 height 12
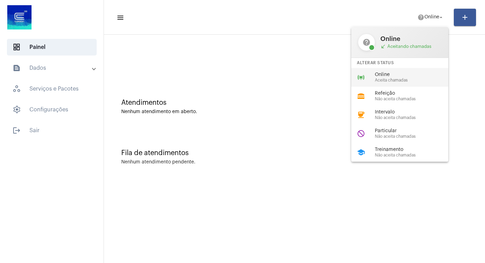
click at [385, 73] on span "Online" at bounding box center [414, 74] width 79 height 5
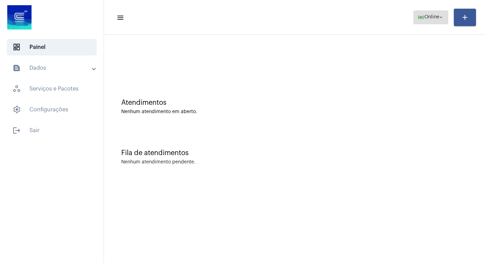
click at [440, 16] on mat-icon "arrow_drop_down" at bounding box center [441, 17] width 6 height 6
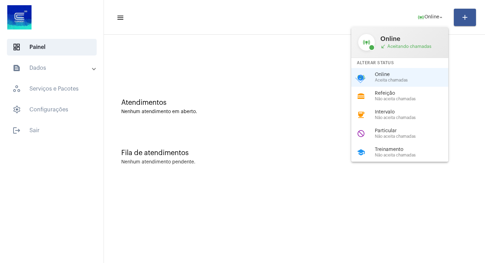
click at [36, 129] on div at bounding box center [242, 131] width 485 height 263
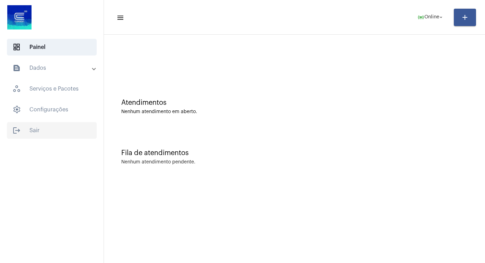
click at [35, 129] on span "logout Sair" at bounding box center [52, 130] width 90 height 17
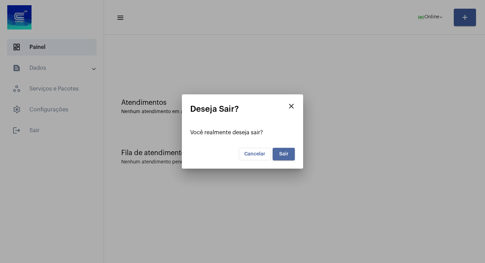
click at [282, 153] on span "Sair" at bounding box center [283, 153] width 9 height 5
